Goal: Navigation & Orientation: Find specific page/section

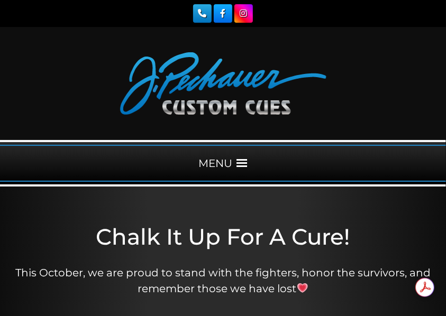
click at [209, 159] on div "MENU" at bounding box center [223, 163] width 446 height 37
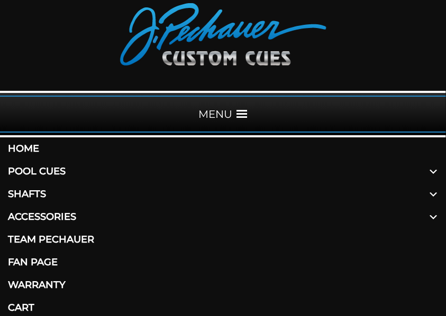
scroll to position [106, 0]
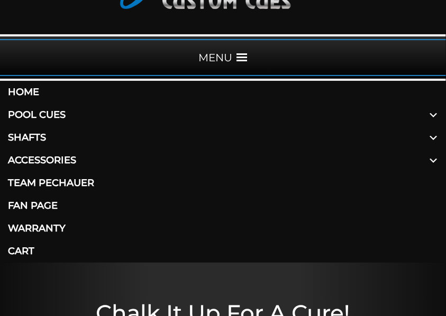
click at [58, 159] on link "Accessories" at bounding box center [223, 160] width 446 height 23
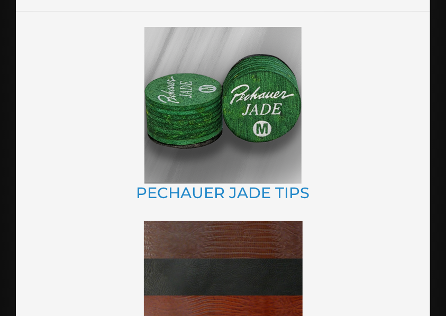
scroll to position [1163, 0]
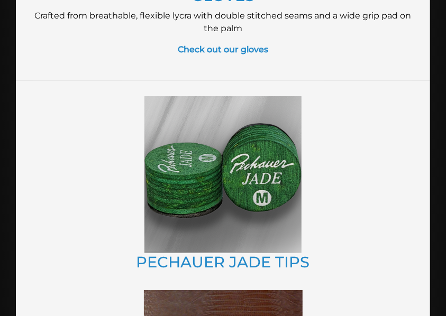
click at [204, 198] on img at bounding box center [222, 174] width 157 height 157
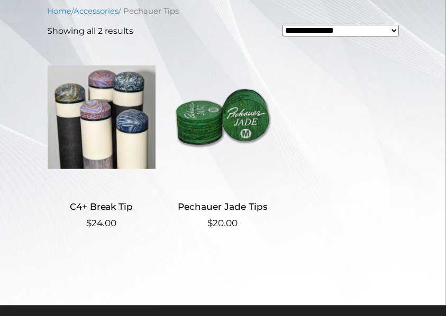
scroll to position [317, 0]
